Goal: Navigation & Orientation: Understand site structure

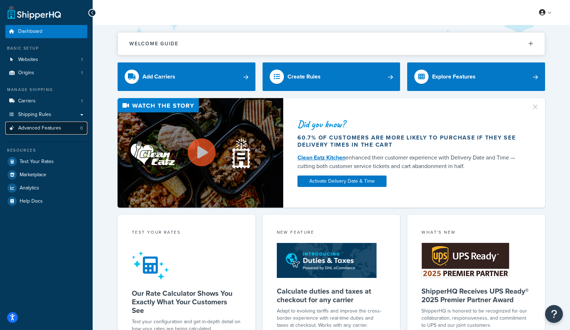
click at [49, 130] on span "Advanced Features" at bounding box center [39, 128] width 43 height 6
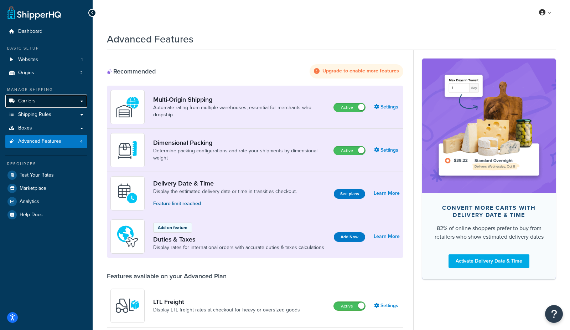
click at [42, 99] on link "Carriers" at bounding box center [46, 100] width 82 height 13
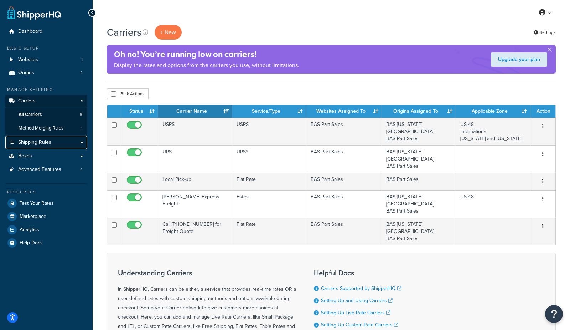
click at [42, 143] on span "Shipping Rules" at bounding box center [34, 142] width 33 height 6
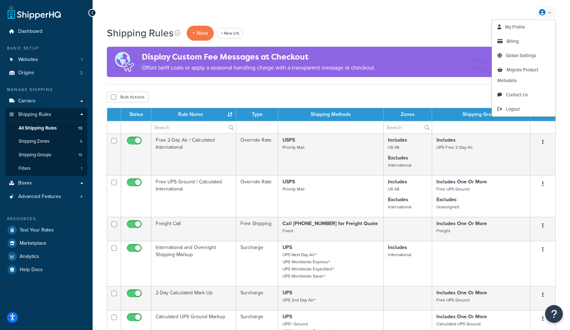
drag, startPoint x: 511, startPoint y: 109, endPoint x: 445, endPoint y: 72, distance: 75.0
click at [510, 109] on span "Logout" at bounding box center [513, 109] width 14 height 7
